Goal: Transaction & Acquisition: Purchase product/service

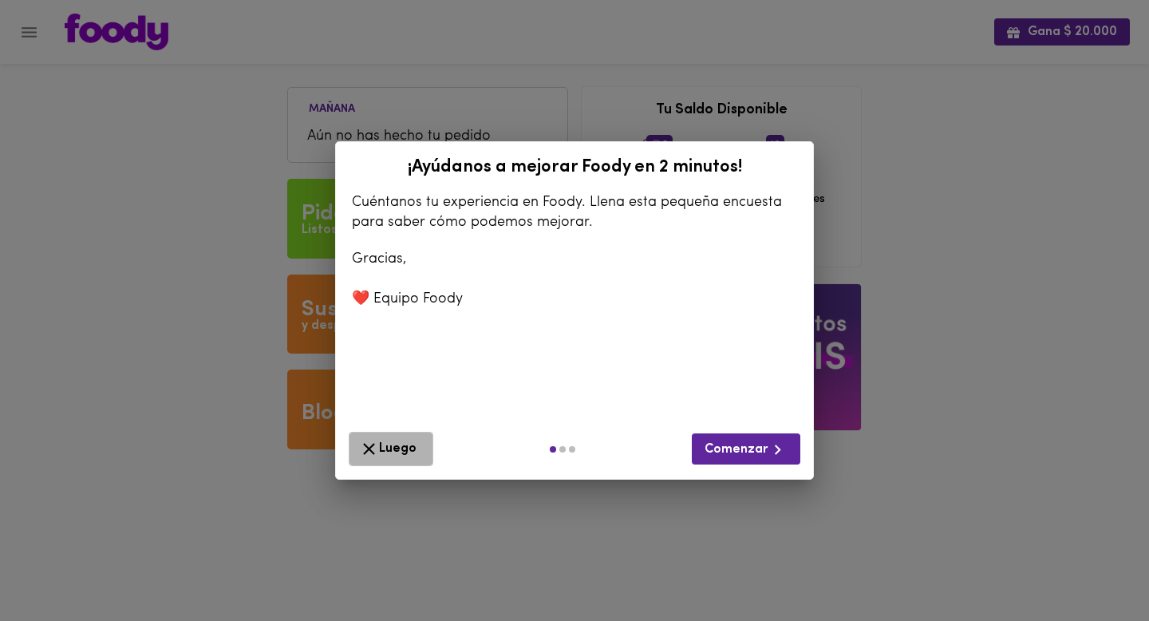
click at [391, 450] on span "Luego" at bounding box center [391, 449] width 64 height 20
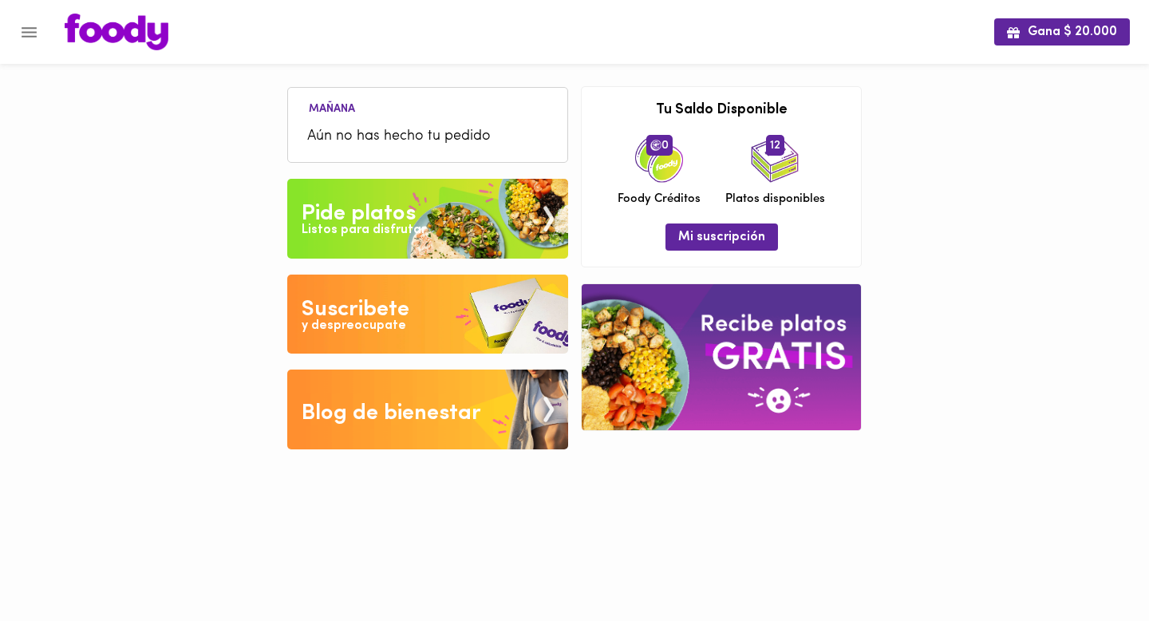
click at [37, 40] on icon "Menu" at bounding box center [29, 32] width 20 height 20
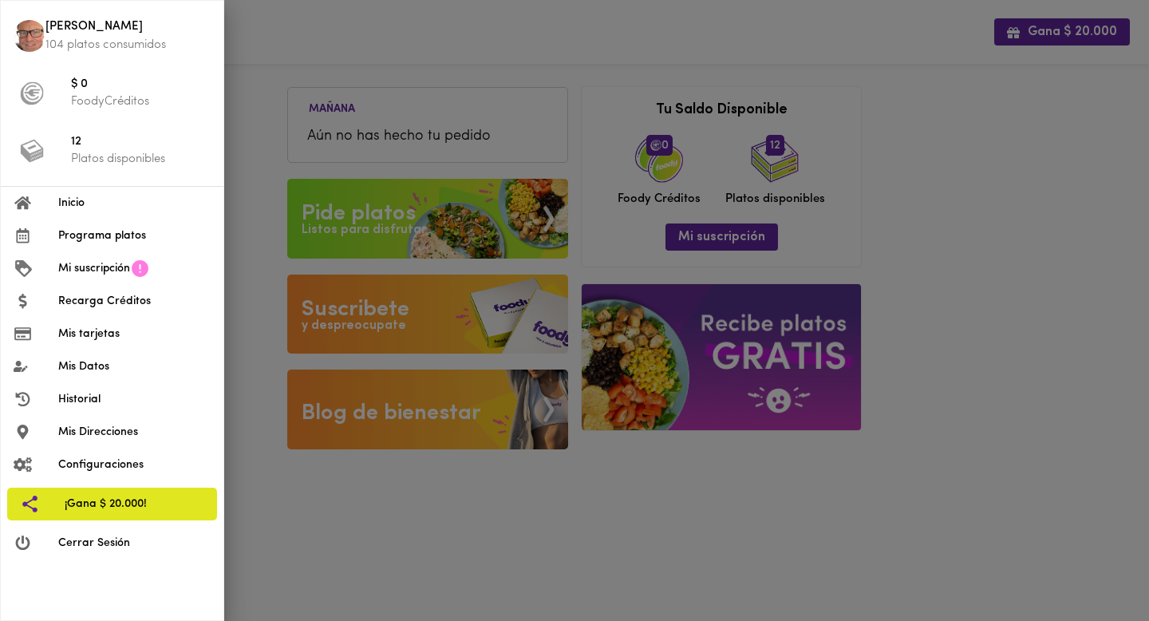
click at [263, 33] on div at bounding box center [574, 310] width 1149 height 621
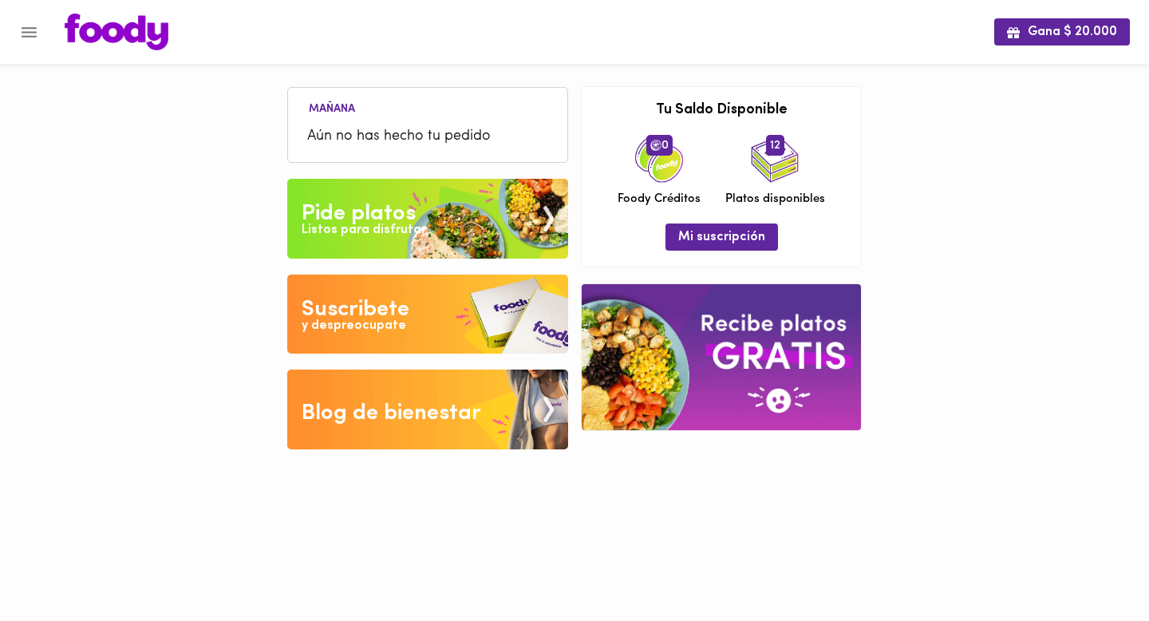
click at [403, 227] on div "Listos para disfrutar" at bounding box center [364, 230] width 125 height 18
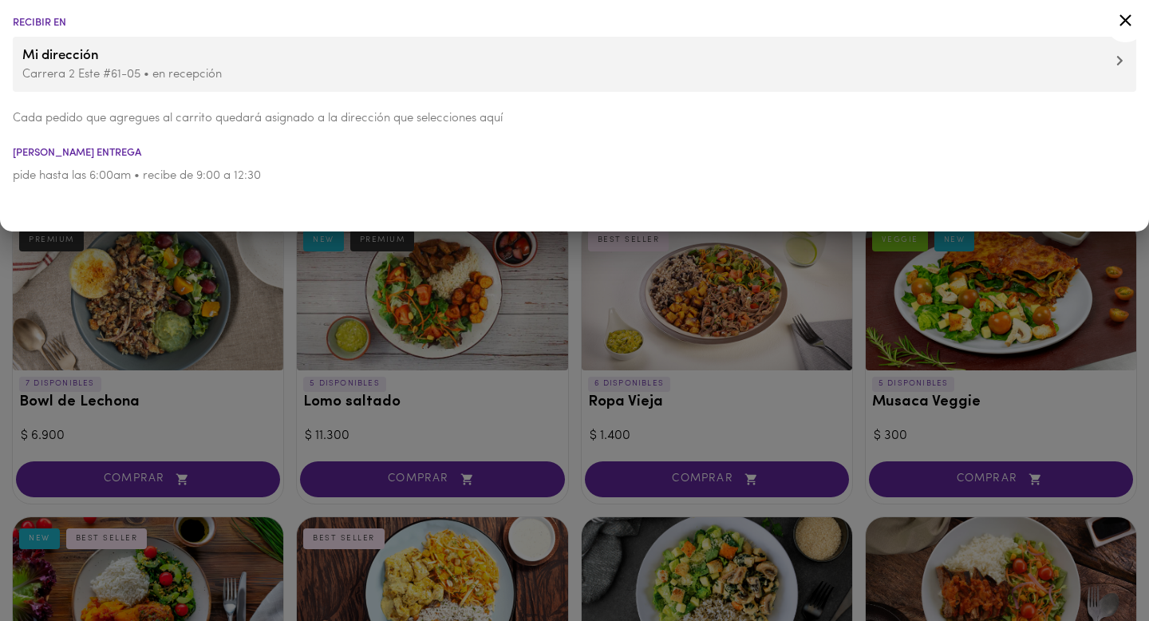
click at [1114, 6] on ul "Recibir en Mi dirección Carrera 2 Este #61-05 • en recepción Cada pedido que ag…" at bounding box center [574, 100] width 1149 height 201
click at [1125, 10] on icon at bounding box center [1126, 20] width 20 height 20
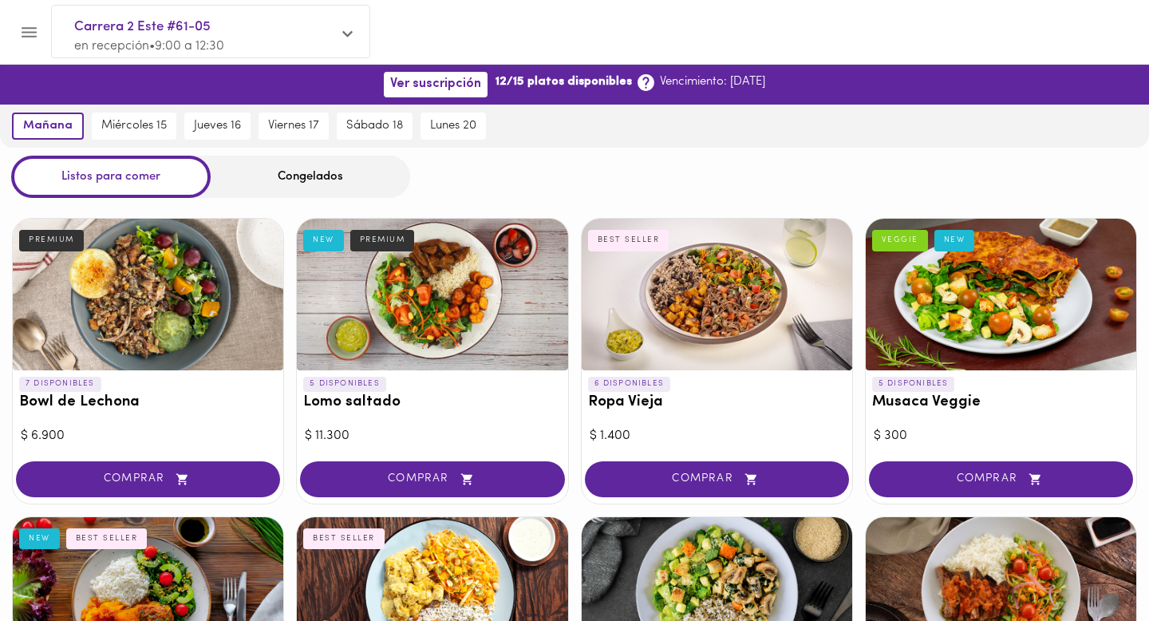
click at [24, 26] on icon "Menu" at bounding box center [29, 32] width 20 height 20
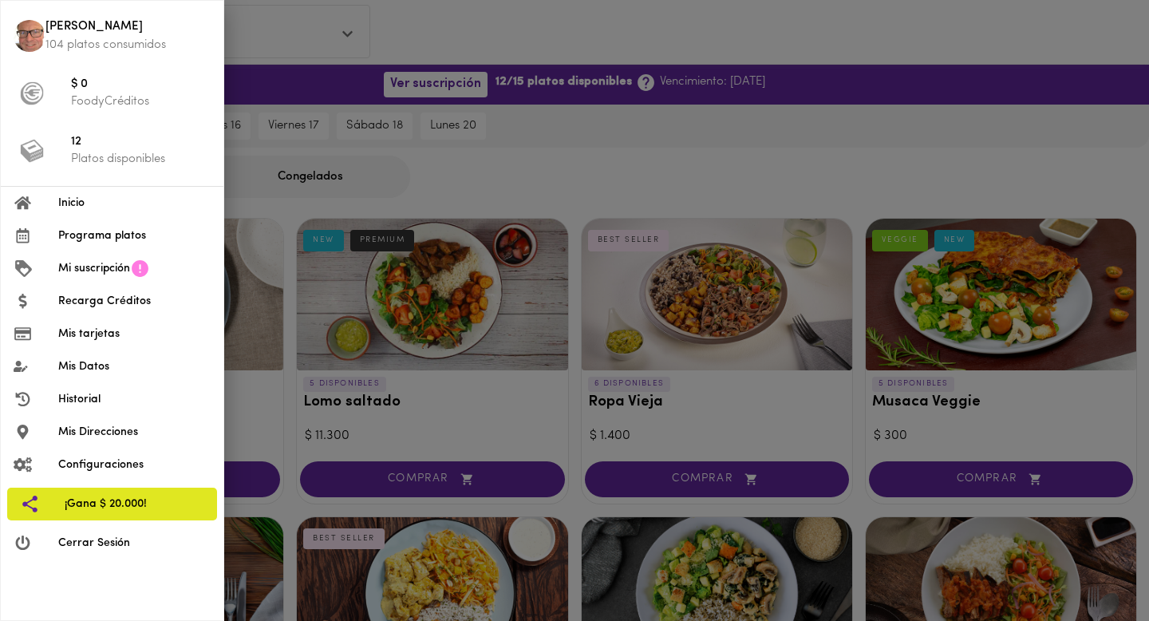
click at [142, 464] on span "Configuraciones" at bounding box center [134, 465] width 152 height 17
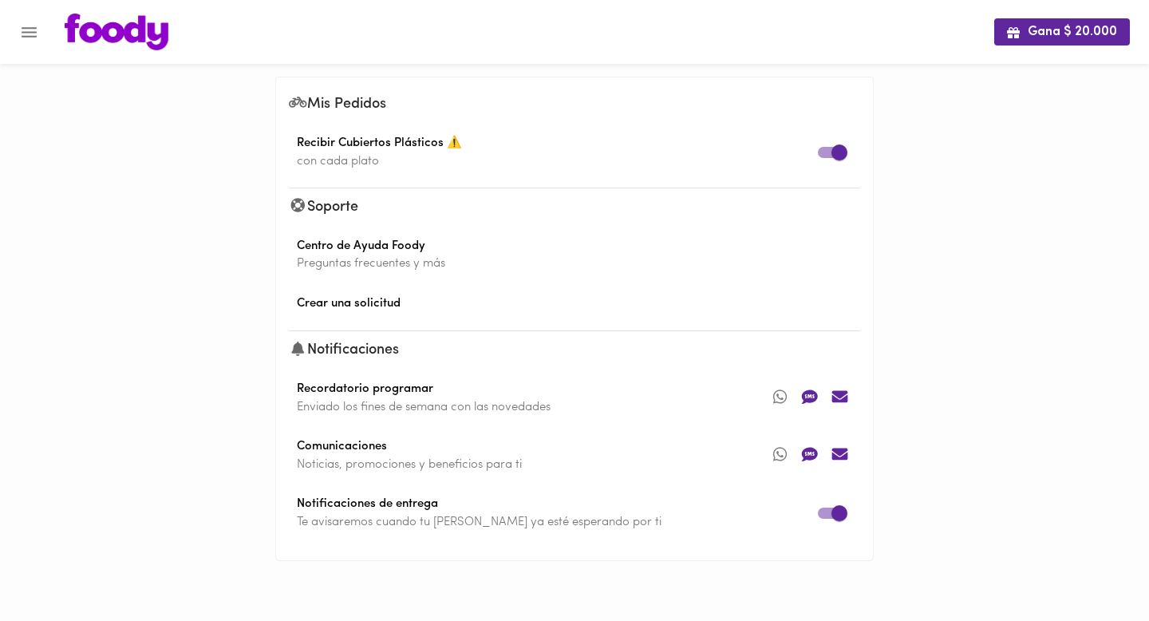
click at [38, 31] on icon "Menu" at bounding box center [29, 32] width 20 height 20
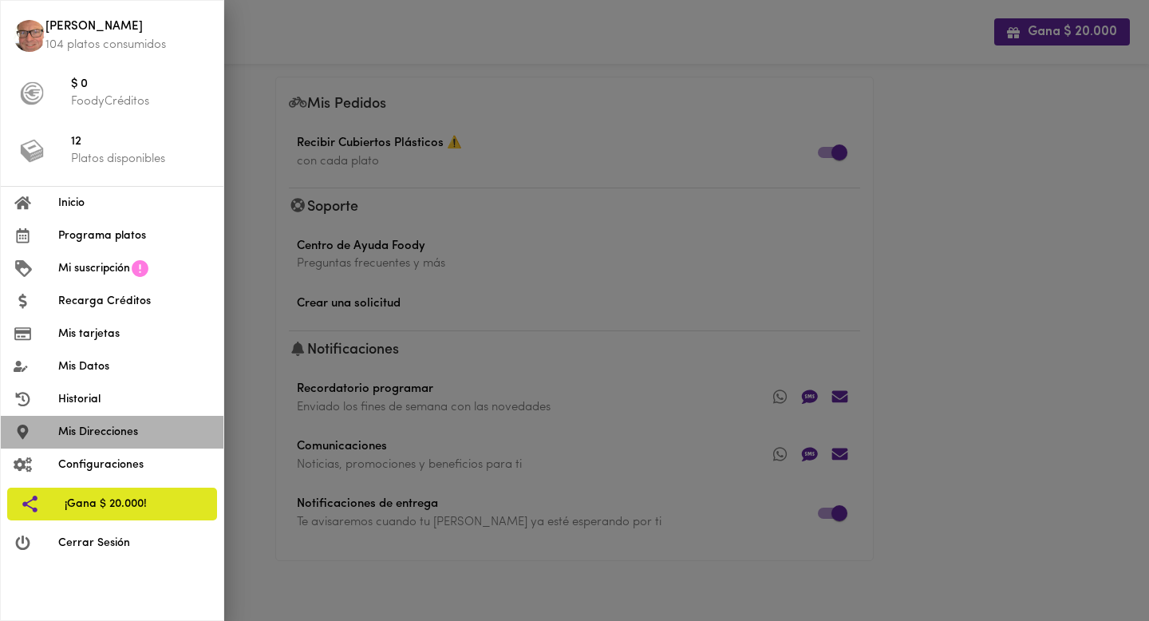
click at [124, 429] on span "Mis Direcciones" at bounding box center [134, 432] width 152 height 17
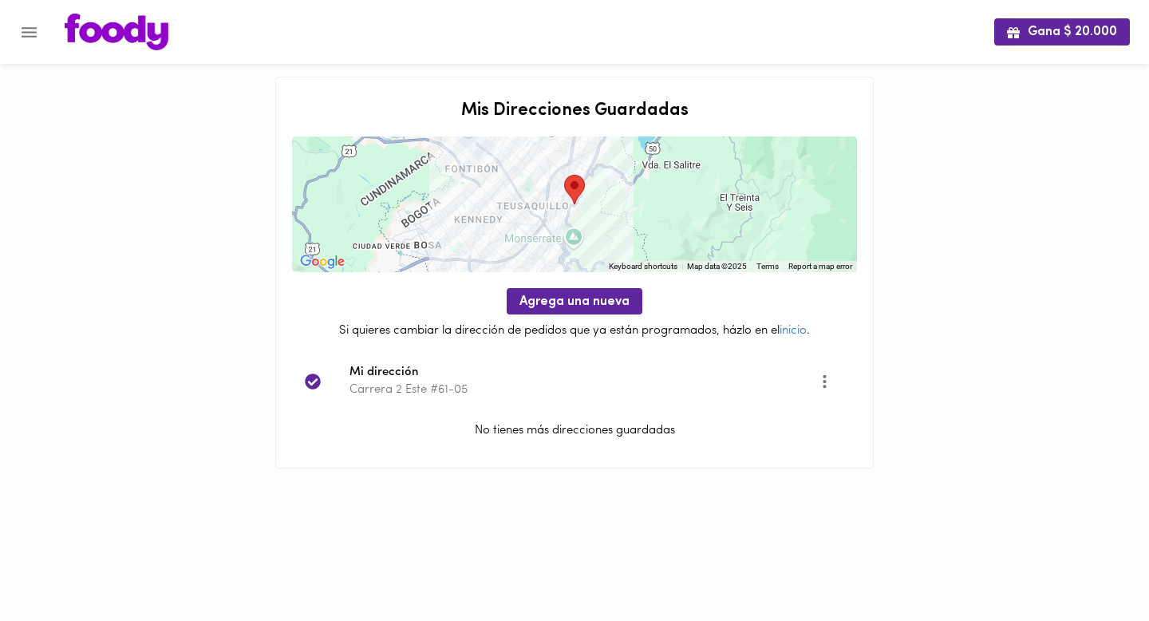
click at [31, 22] on icon "Menu" at bounding box center [29, 32] width 20 height 20
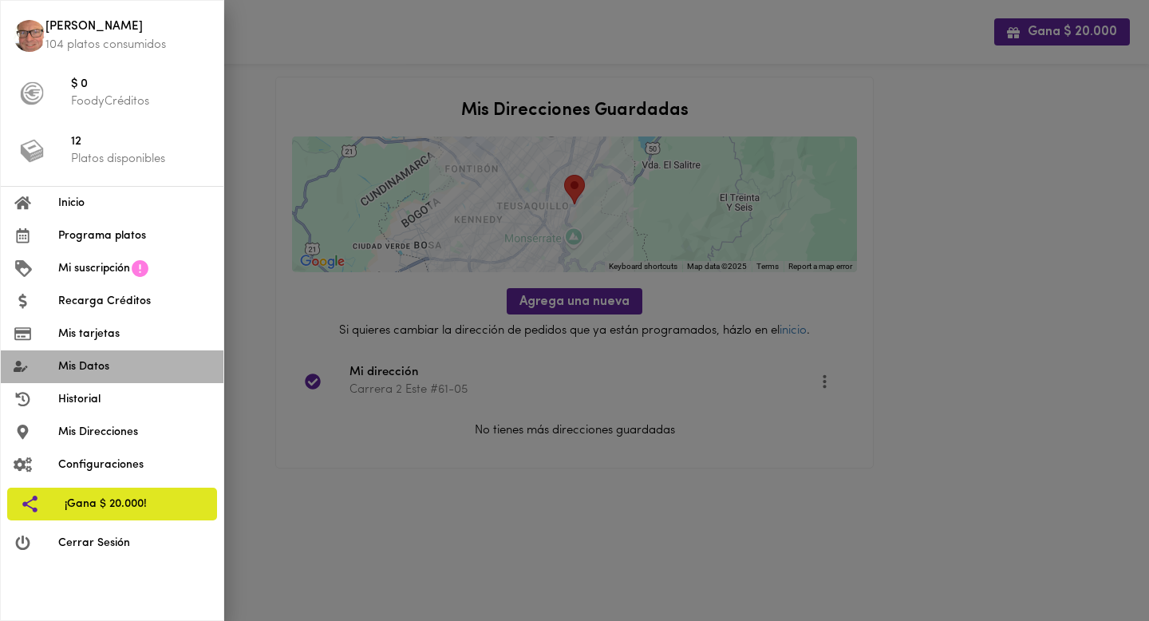
click at [86, 362] on span "Mis Datos" at bounding box center [134, 366] width 152 height 17
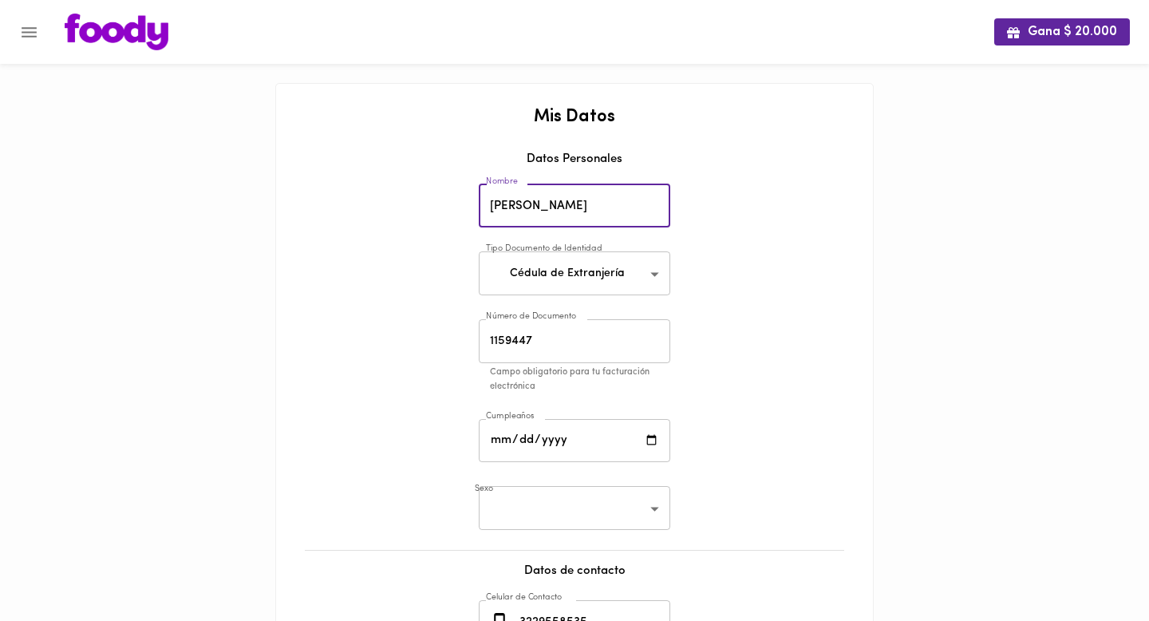
drag, startPoint x: 520, startPoint y: 211, endPoint x: 484, endPoint y: 212, distance: 36.7
click at [484, 212] on input "[PERSON_NAME]" at bounding box center [575, 206] width 192 height 44
click at [519, 209] on input "[PERSON_NAME]" at bounding box center [575, 206] width 192 height 44
type input "[PERSON_NAME]"
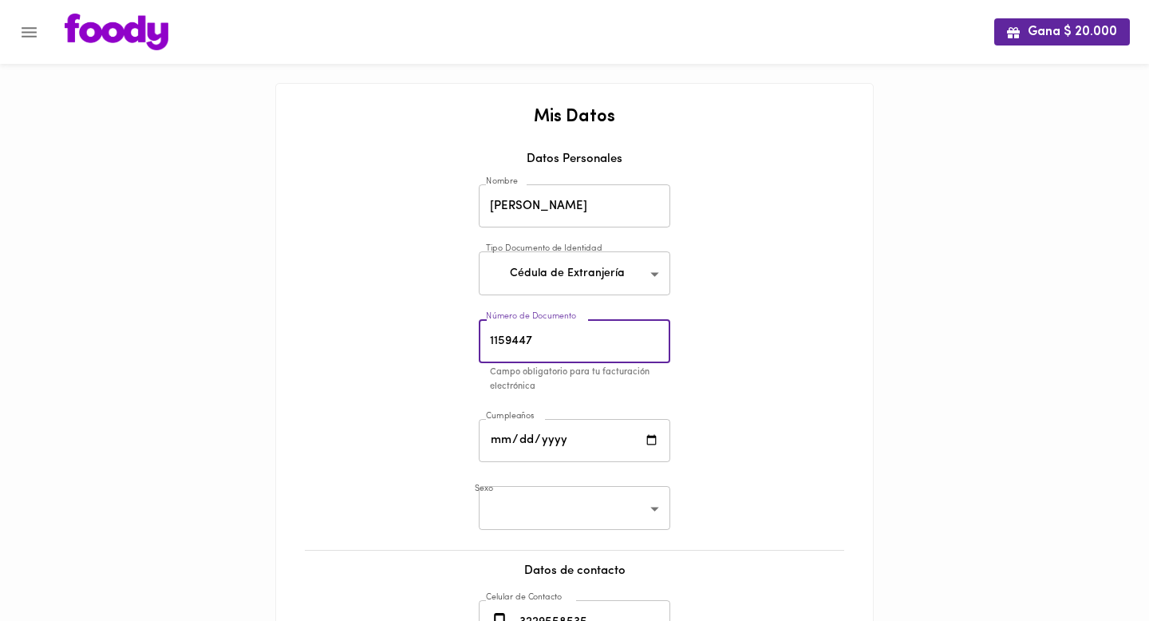
click at [552, 339] on input "1159447" at bounding box center [575, 341] width 192 height 44
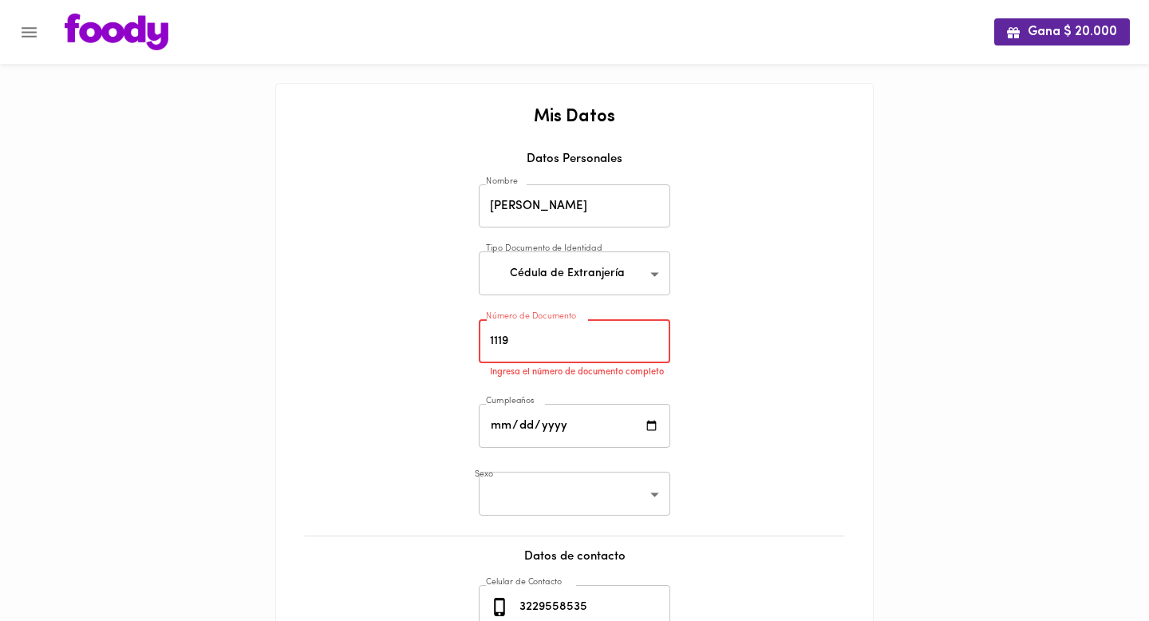
type input "1119117"
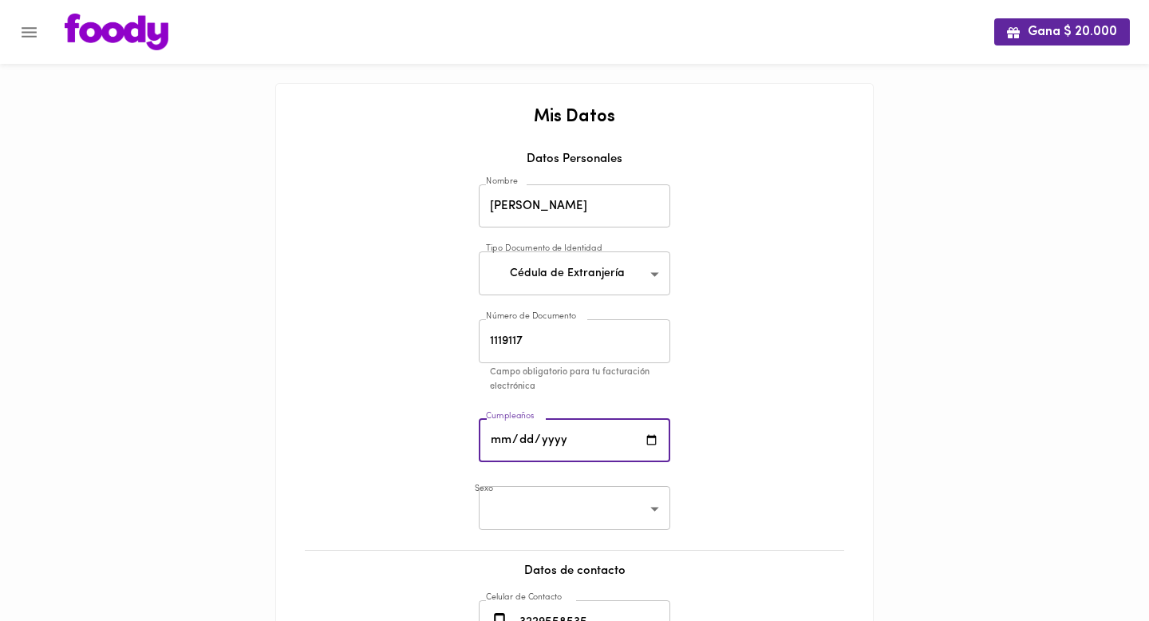
click at [555, 439] on input "date" at bounding box center [575, 441] width 192 height 44
click at [511, 436] on input "date" at bounding box center [575, 441] width 192 height 44
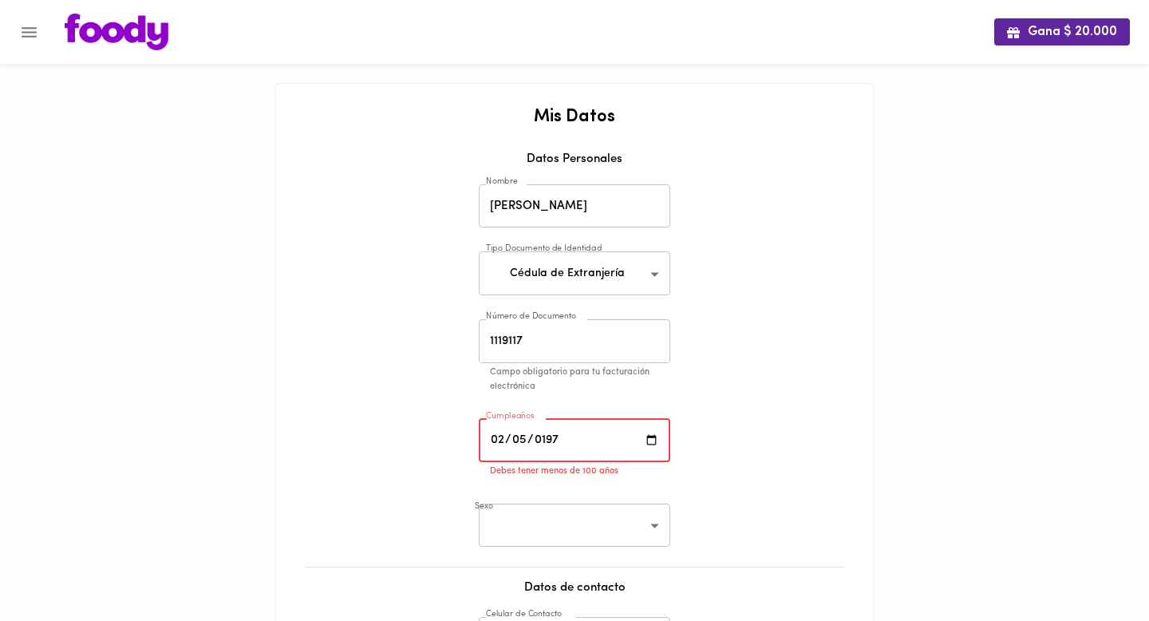
type input "[DATE]"
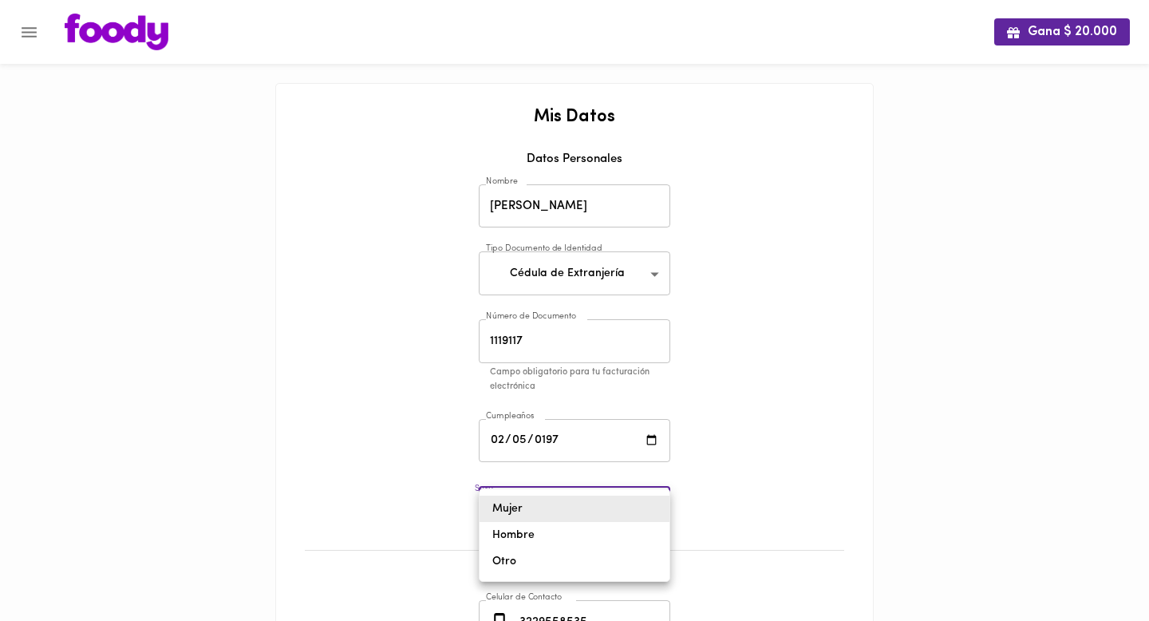
click at [544, 502] on body "Gana $ 20.000 Mis Datos Datos Personales Nombre [PERSON_NAME] Nombre Tipo Docum…" at bounding box center [574, 426] width 1149 height 852
click at [536, 533] on li "Hombre" at bounding box center [575, 535] width 190 height 26
type input "[DEMOGRAPHIC_DATA]"
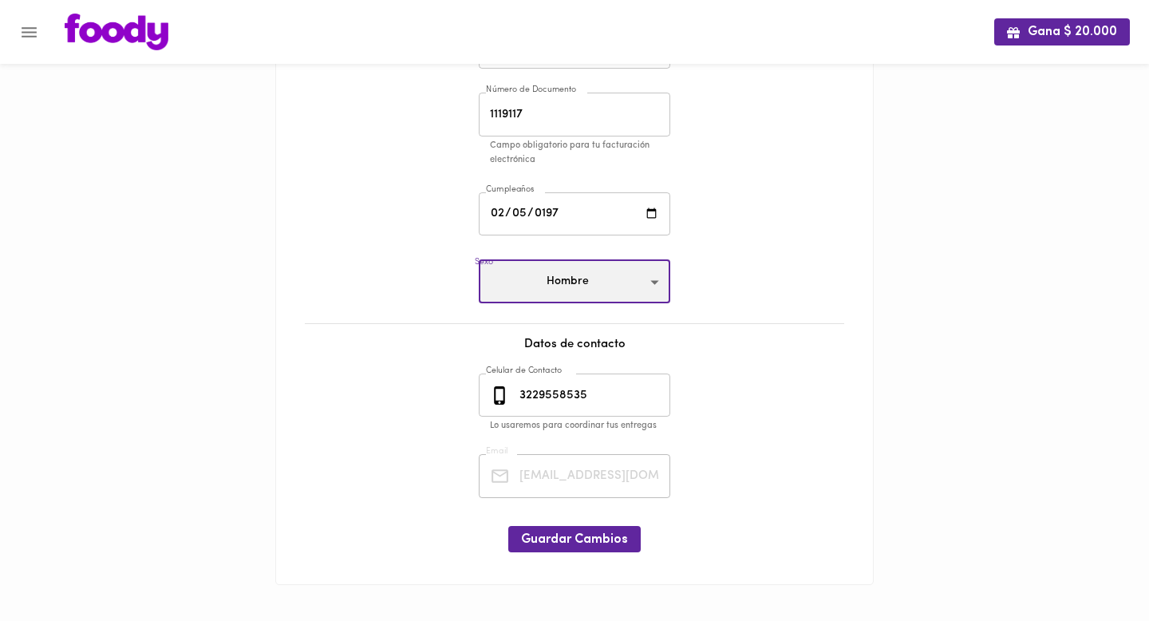
scroll to position [230, 0]
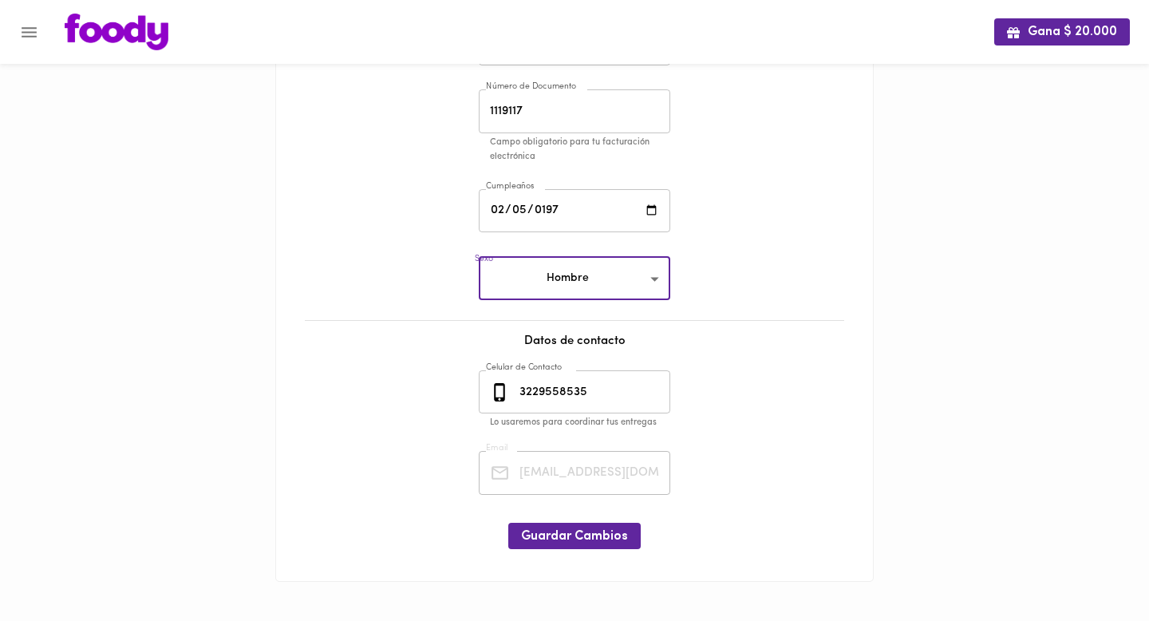
click at [603, 394] on input "3229558535" at bounding box center [593, 392] width 154 height 44
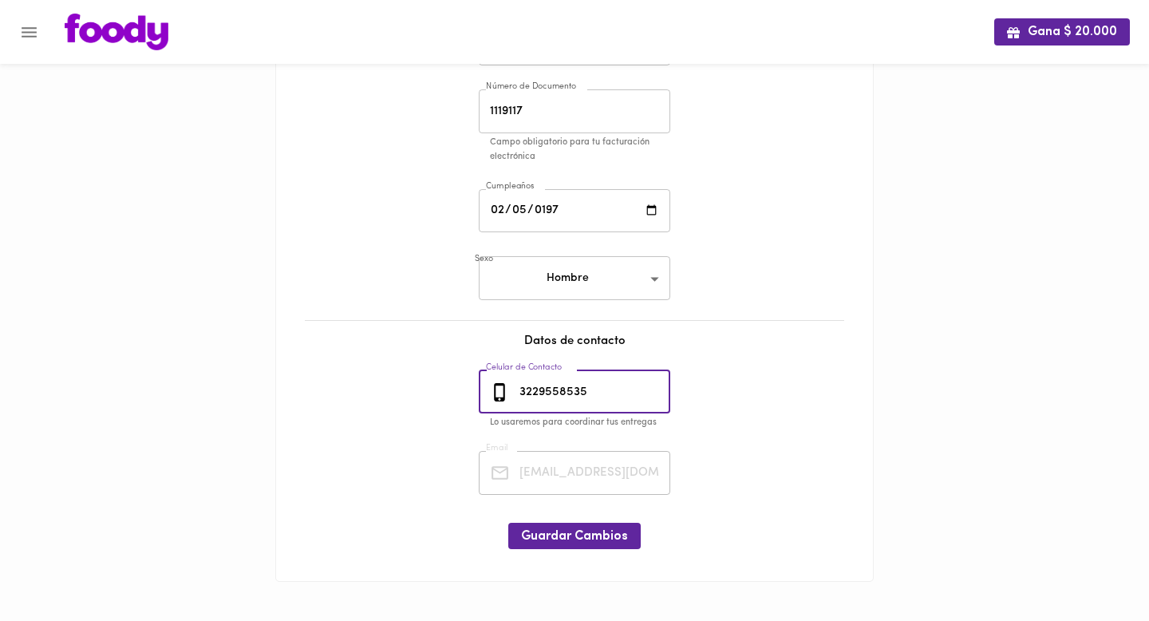
drag, startPoint x: 603, startPoint y: 394, endPoint x: 512, endPoint y: 389, distance: 92.0
click at [512, 389] on div "[PHONE_NUMBER] Celular de Contacto" at bounding box center [575, 392] width 192 height 44
type input "3229558511"
click at [715, 465] on div "Mis Datos Datos Personales Nombre [PERSON_NAME] Nombre Tipo Documento de Identi…" at bounding box center [574, 221] width 565 height 687
click at [564, 533] on span "Guardar Cambios" at bounding box center [574, 536] width 107 height 15
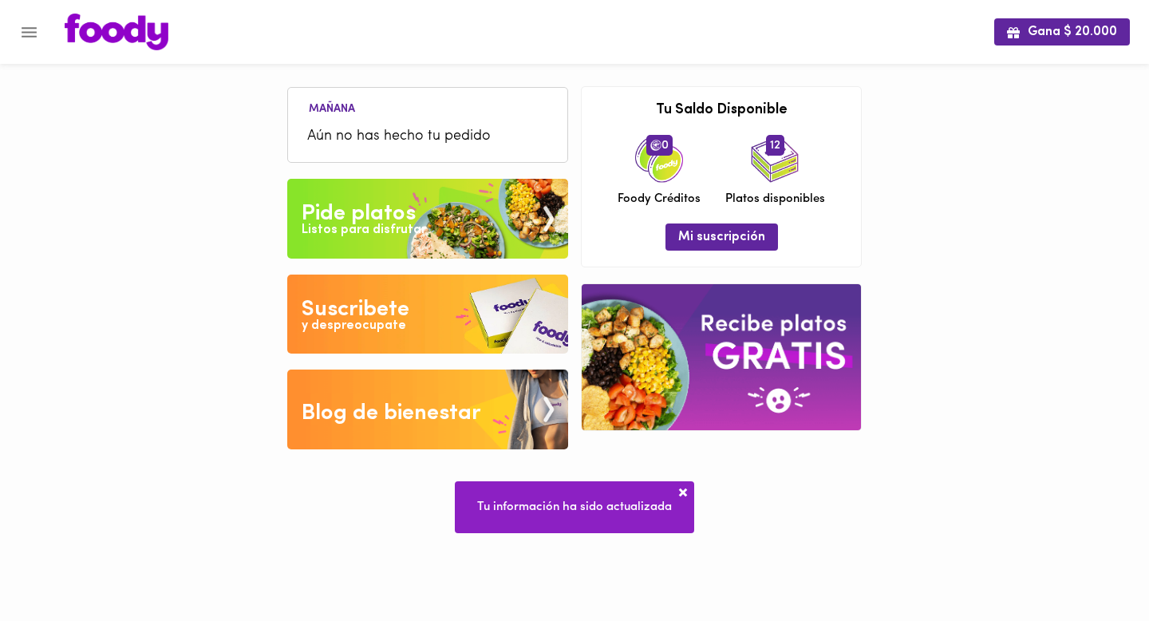
click at [396, 215] on div "Pide platos" at bounding box center [359, 214] width 114 height 32
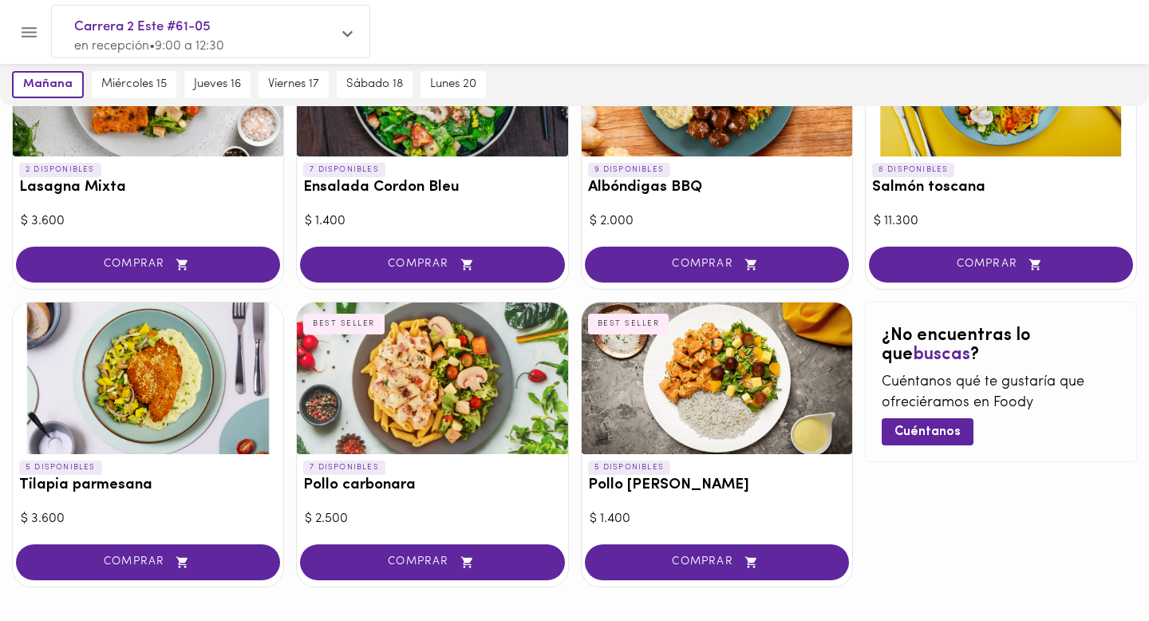
scroll to position [812, 0]
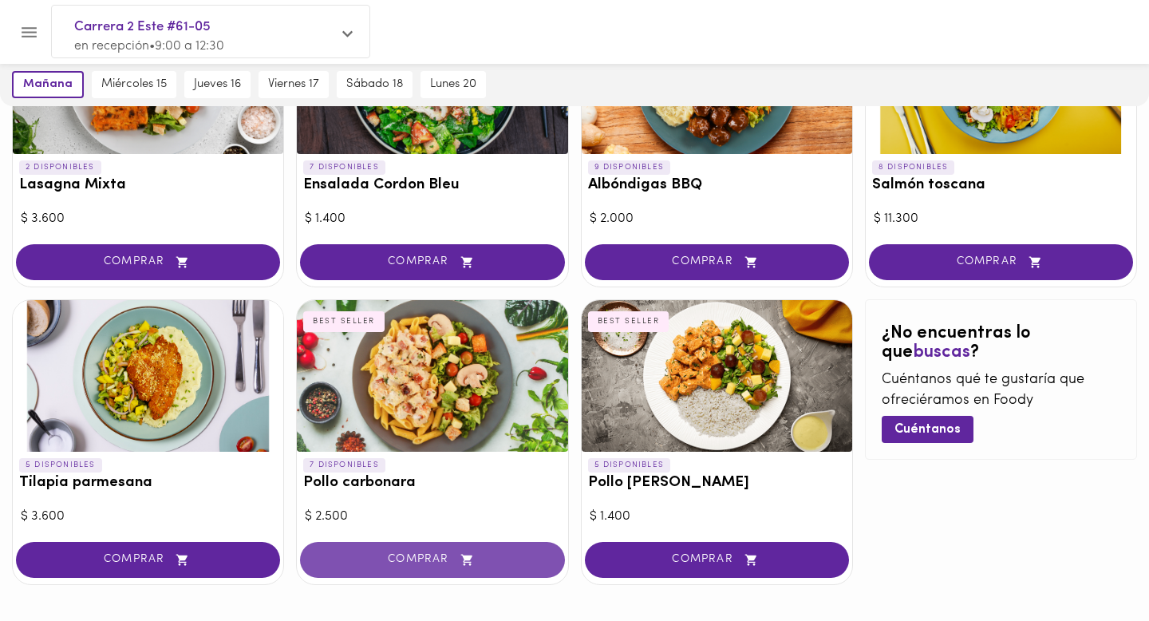
click at [393, 553] on span "COMPRAR" at bounding box center [432, 560] width 224 height 14
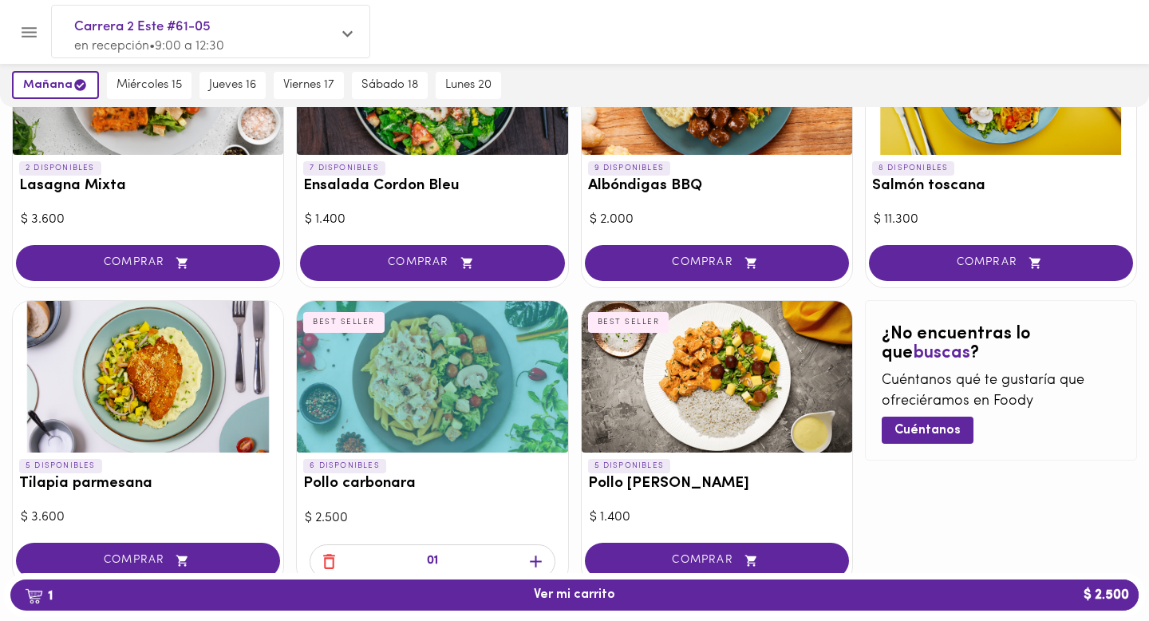
scroll to position [813, 0]
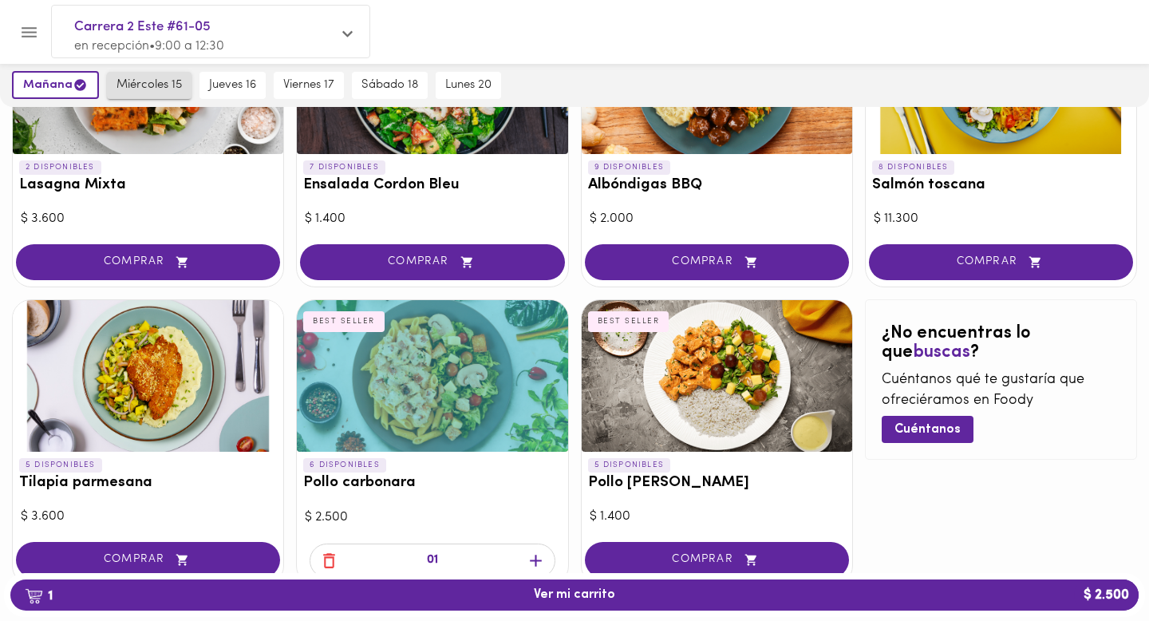
click at [125, 80] on span "miércoles 15" at bounding box center [149, 85] width 65 height 14
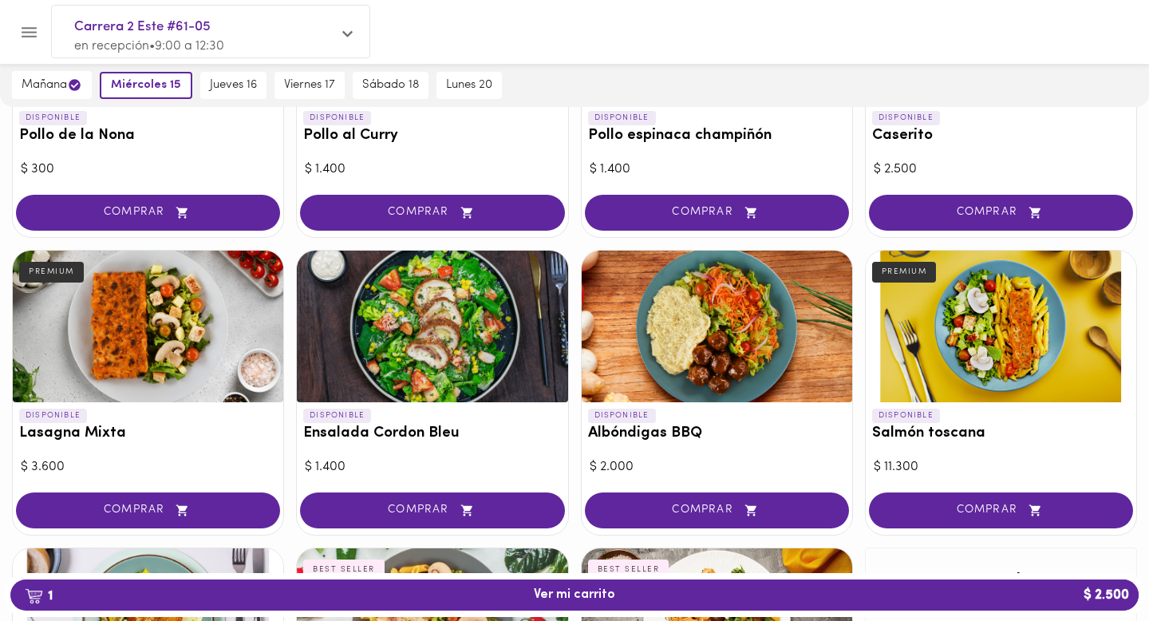
scroll to position [567, 0]
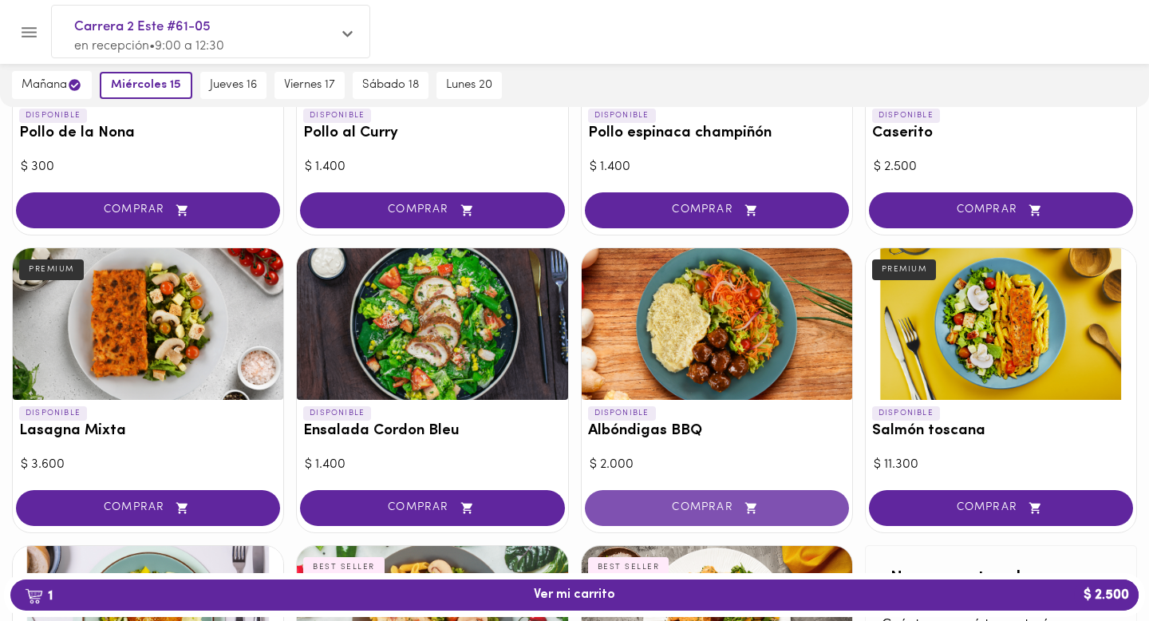
click at [627, 492] on button "COMPRAR" at bounding box center [717, 508] width 264 height 36
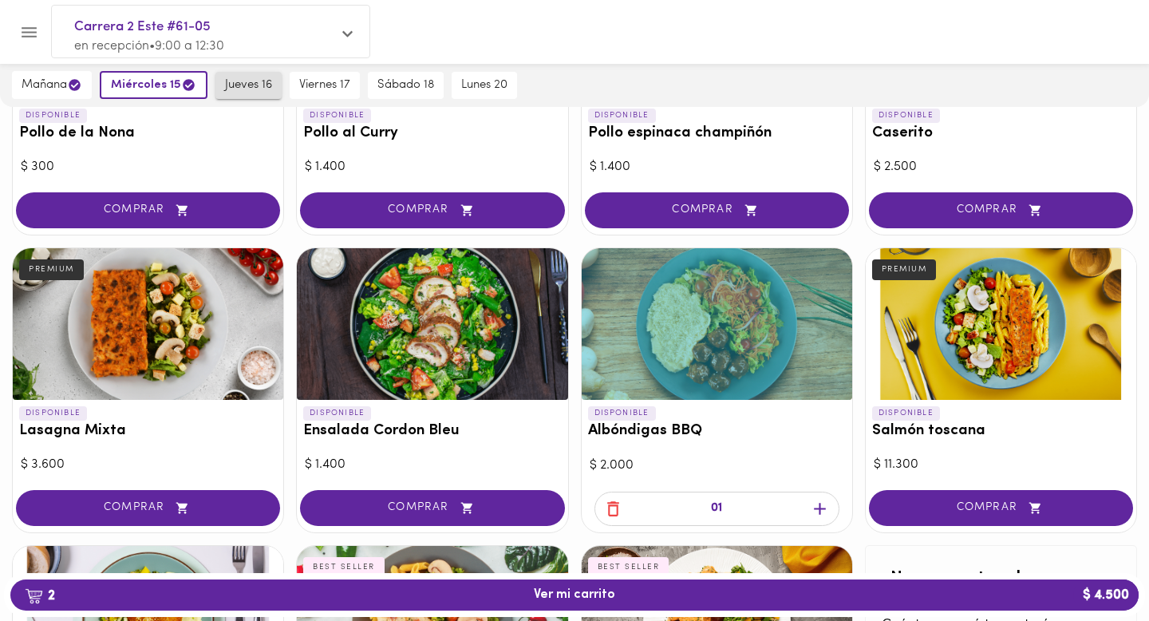
click at [258, 84] on span "jueves 16" at bounding box center [248, 85] width 47 height 14
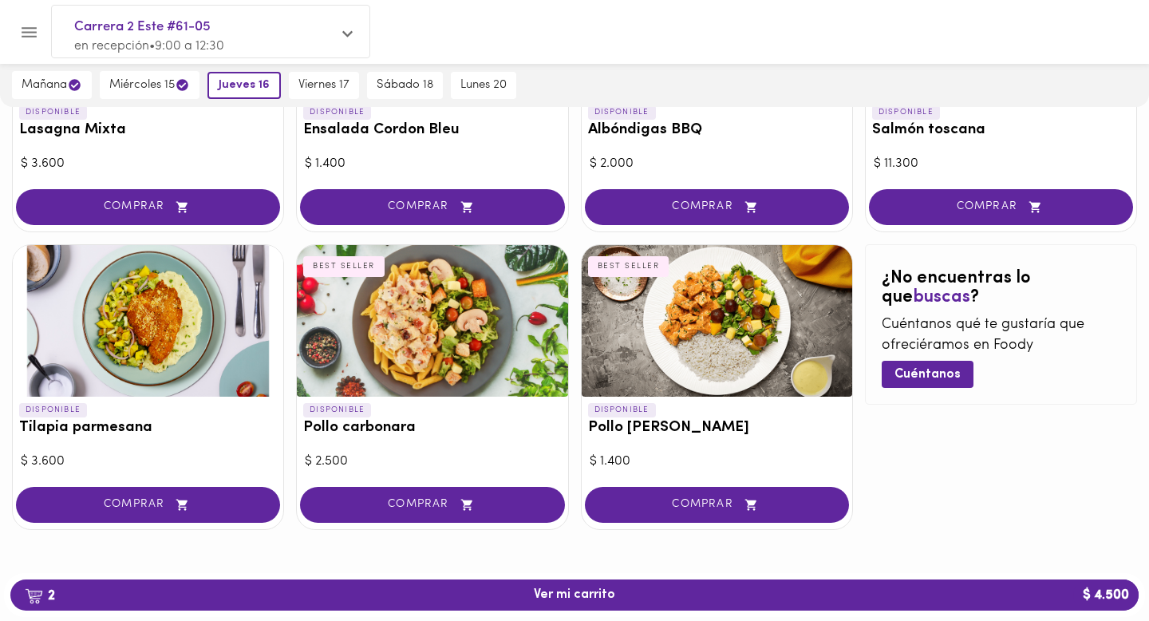
scroll to position [851, 0]
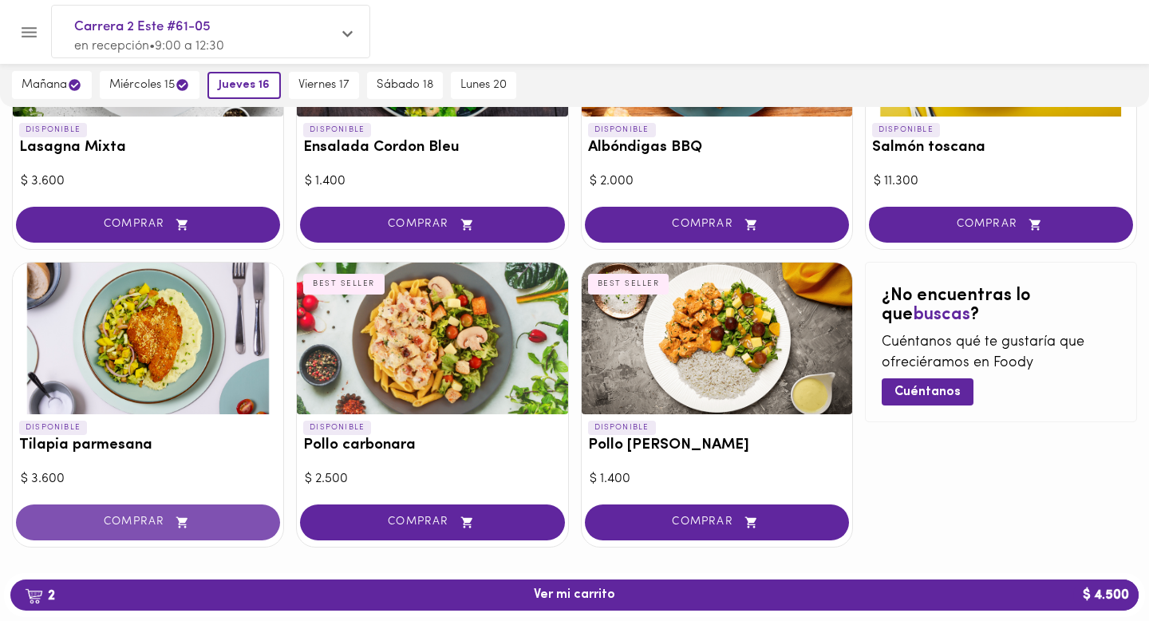
click at [204, 516] on span "COMPRAR" at bounding box center [148, 523] width 224 height 14
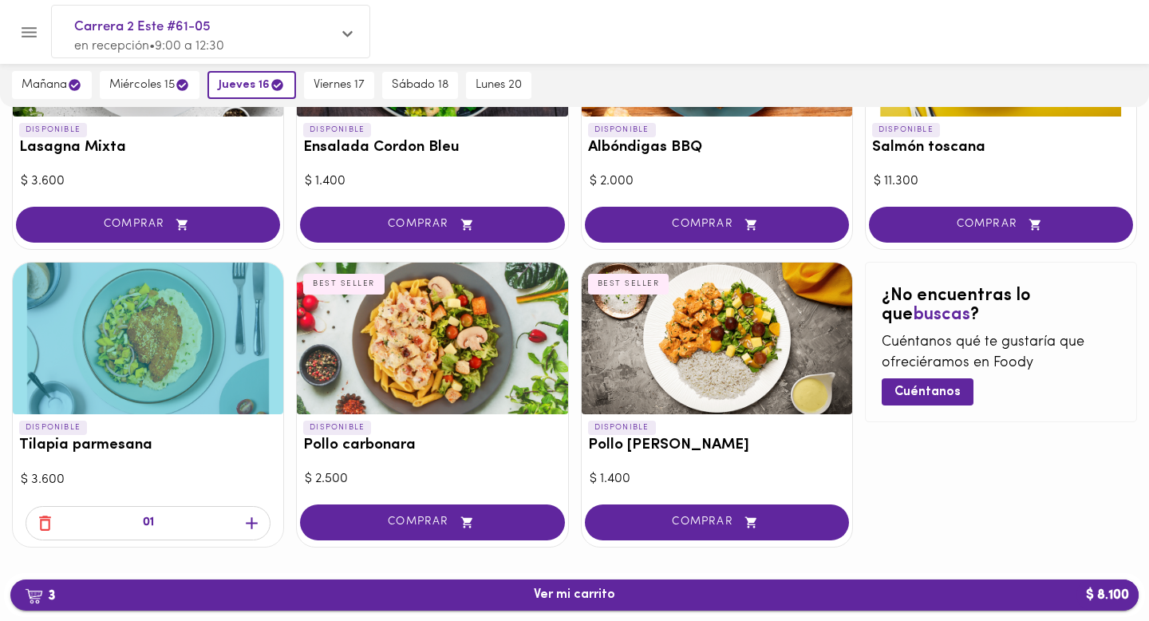
click at [588, 599] on span "3 Ver mi carrito $ 8.100" at bounding box center [574, 594] width 81 height 15
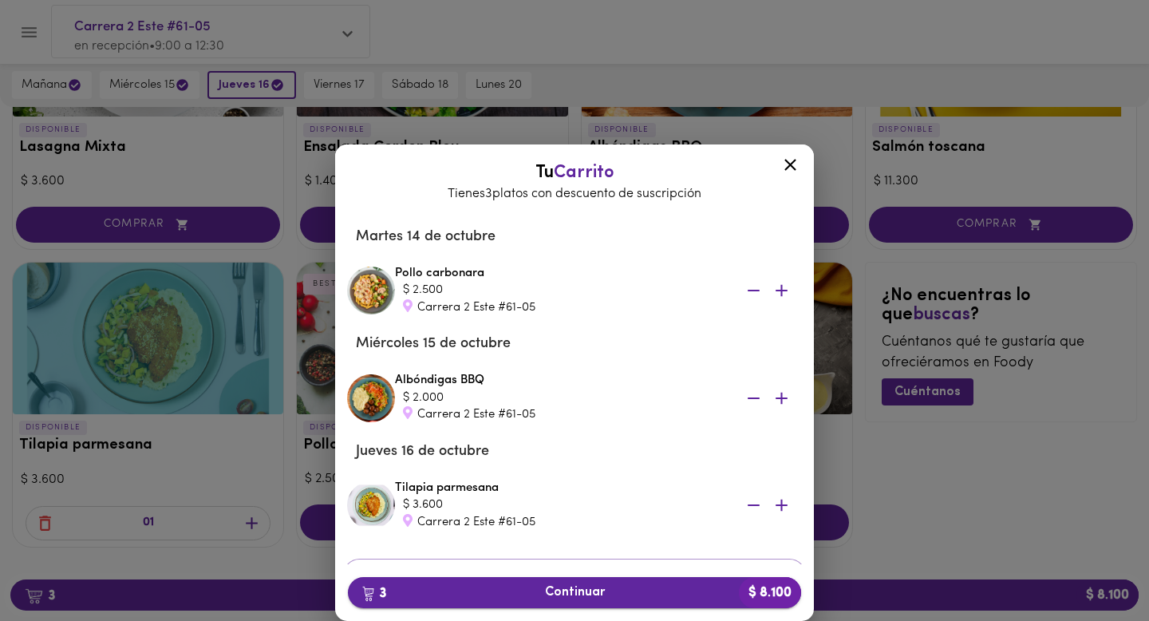
click at [641, 592] on span "3 Continuar $ 8.100" at bounding box center [575, 592] width 428 height 15
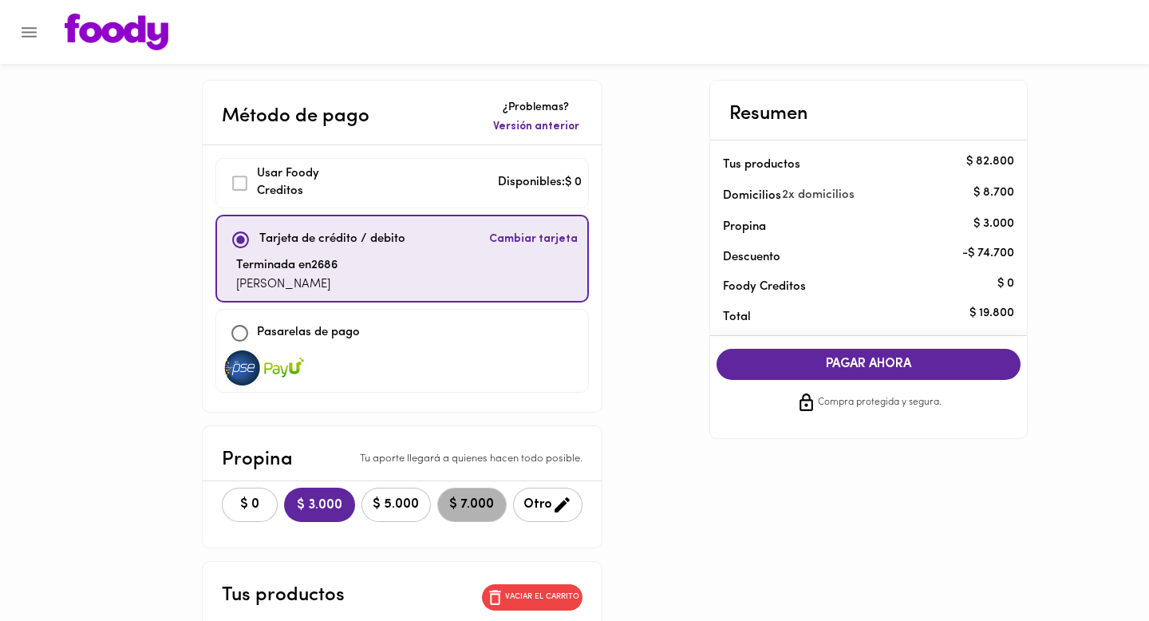
click at [453, 499] on span "$ 7.000" at bounding box center [472, 504] width 49 height 15
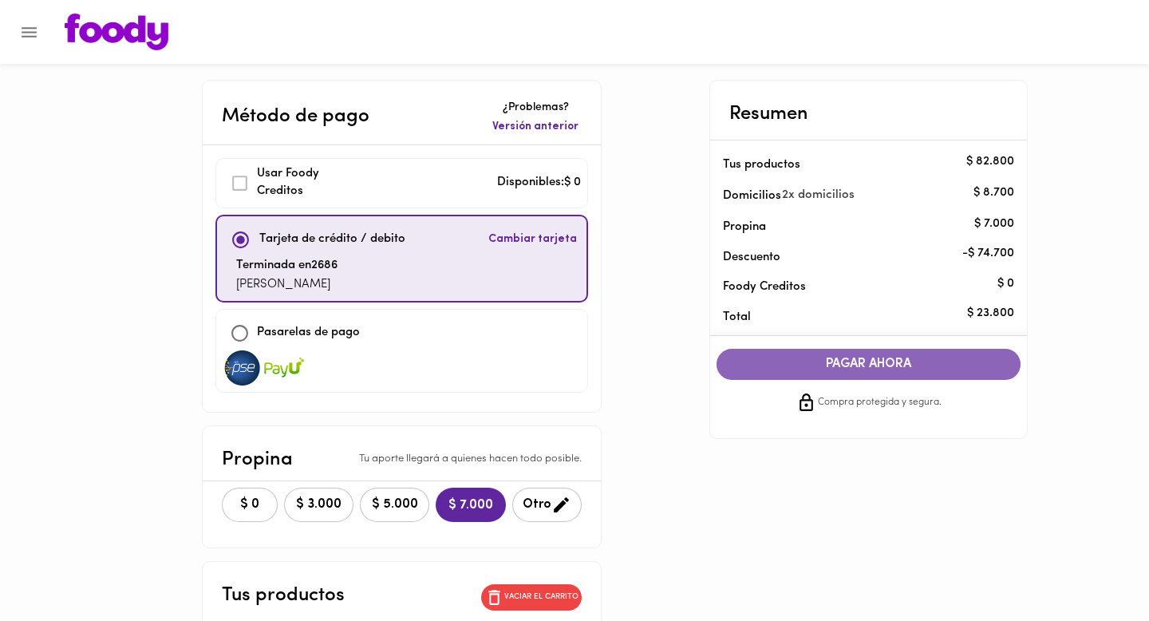
click at [830, 366] on span "PAGAR AHORA" at bounding box center [869, 364] width 273 height 15
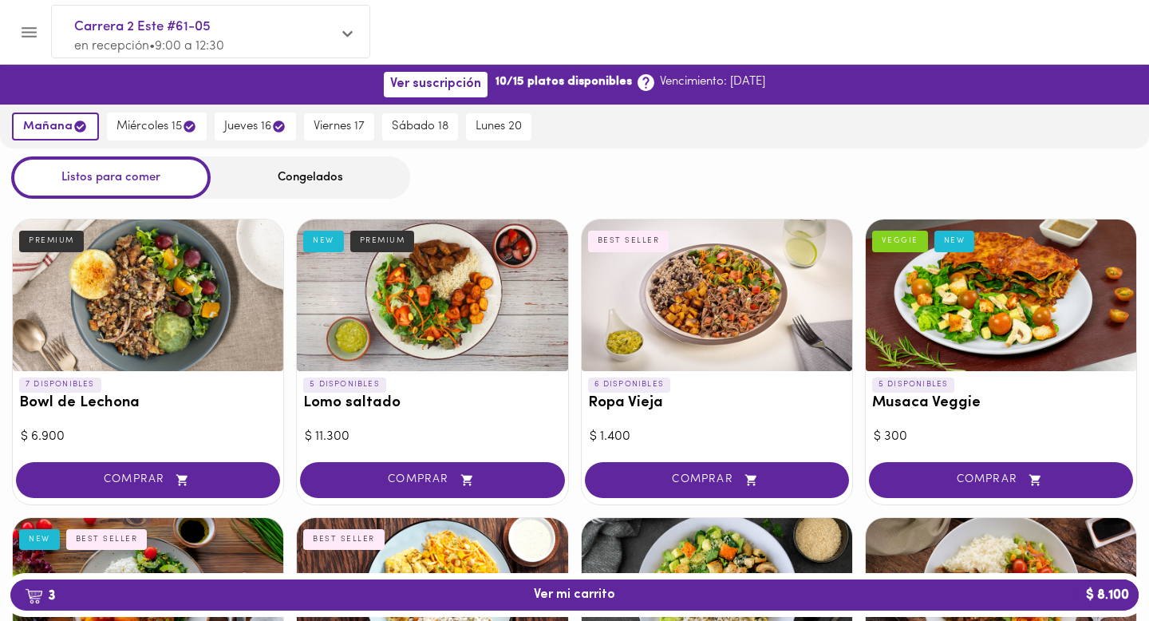
click at [38, 28] on icon "Menu" at bounding box center [29, 32] width 20 height 20
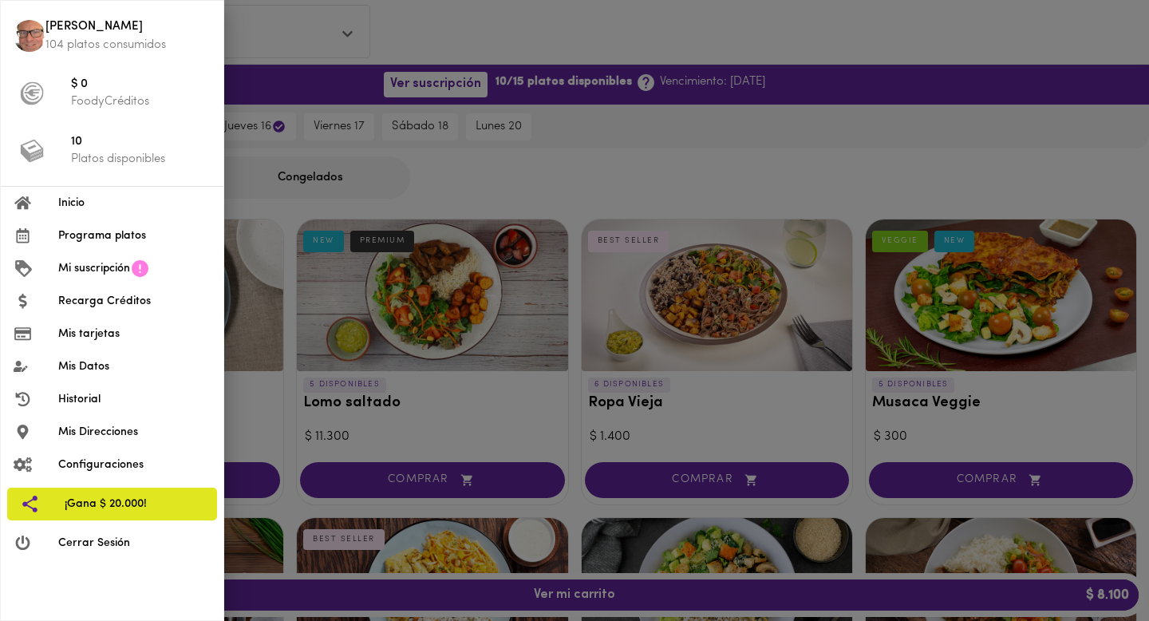
click at [418, 438] on div at bounding box center [574, 310] width 1149 height 621
